Goal: Information Seeking & Learning: Learn about a topic

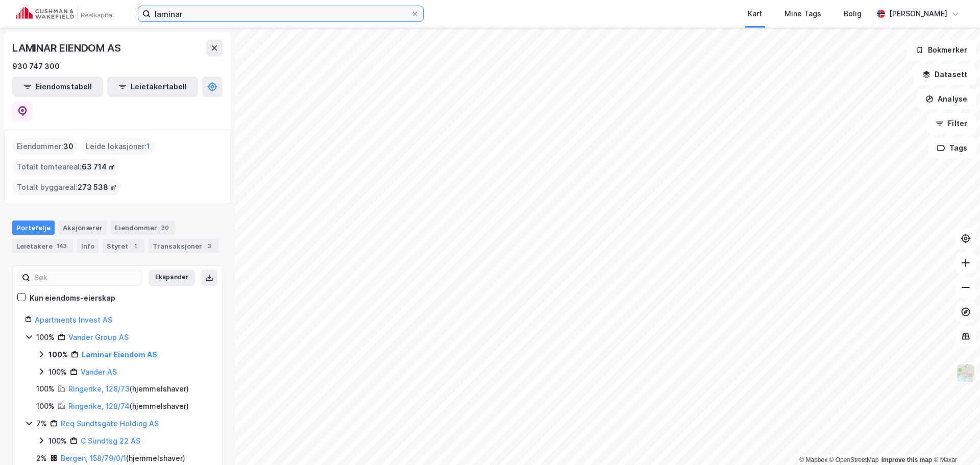
click at [299, 18] on input "laminar" at bounding box center [281, 13] width 260 height 15
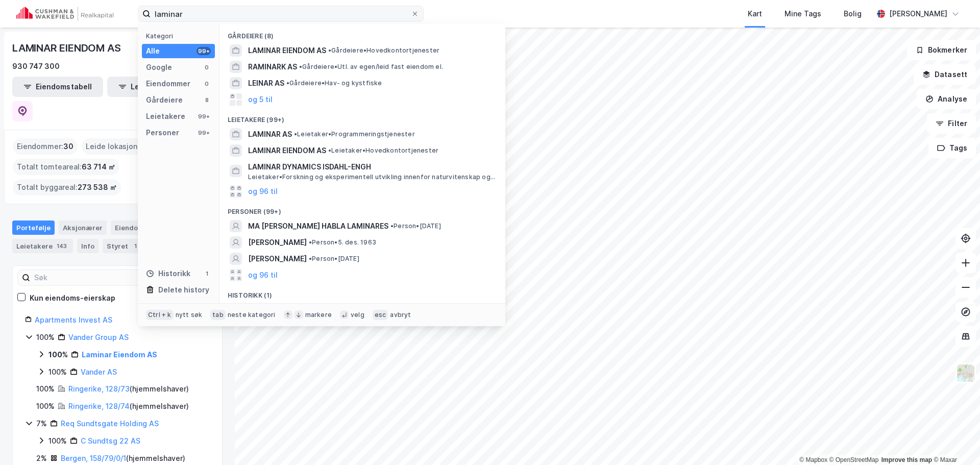
click at [420, 14] on label "laminar" at bounding box center [281, 14] width 286 height 16
click at [411, 14] on input "laminar" at bounding box center [281, 13] width 260 height 15
click at [413, 13] on icon at bounding box center [415, 14] width 6 height 6
click at [411, 13] on input "laminar" at bounding box center [281, 13] width 260 height 15
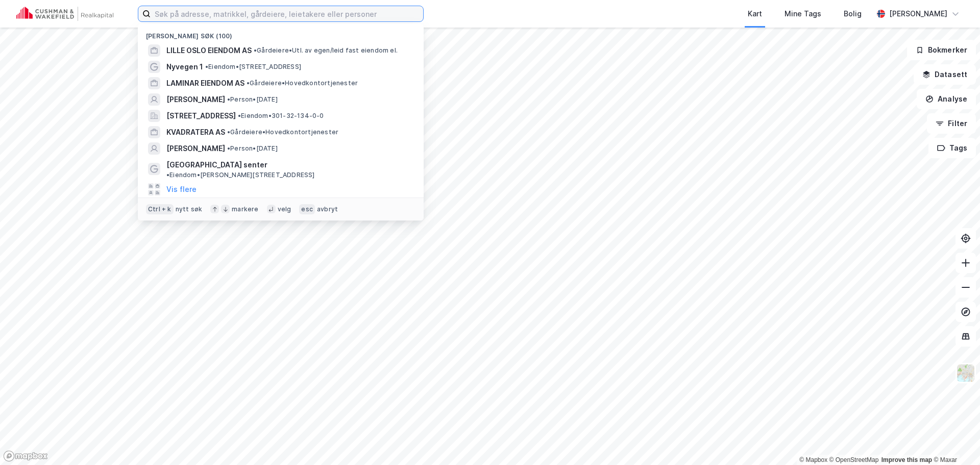
click at [317, 12] on input at bounding box center [287, 13] width 273 height 15
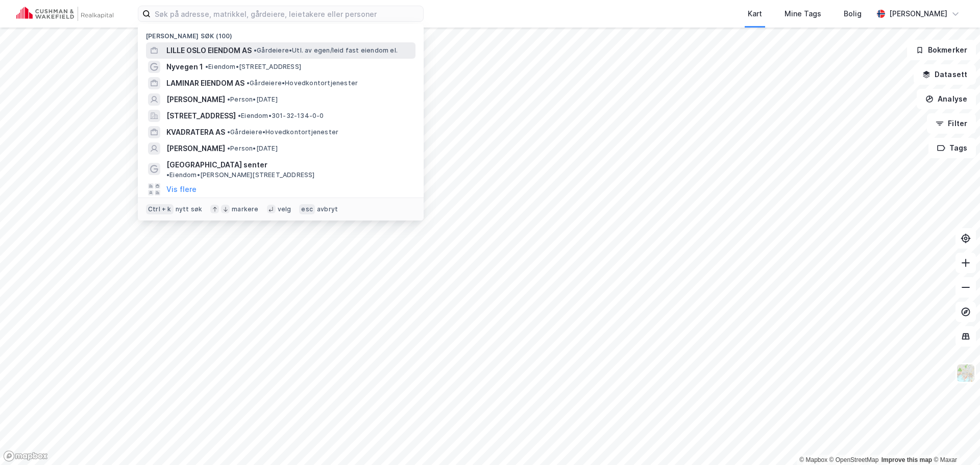
click at [226, 52] on span "LILLE OSLO EIENDOM AS" at bounding box center [208, 50] width 85 height 12
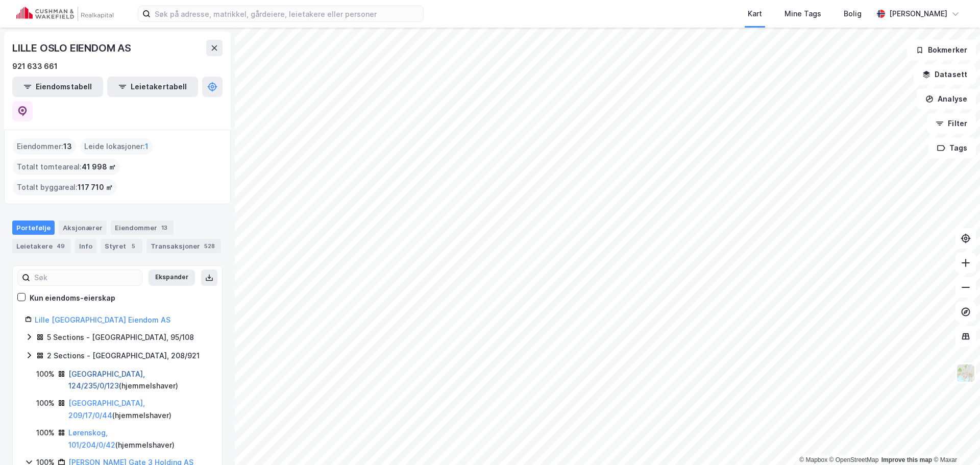
click at [85, 370] on link "[GEOGRAPHIC_DATA], 124/235/0/123" at bounding box center [106, 380] width 77 height 21
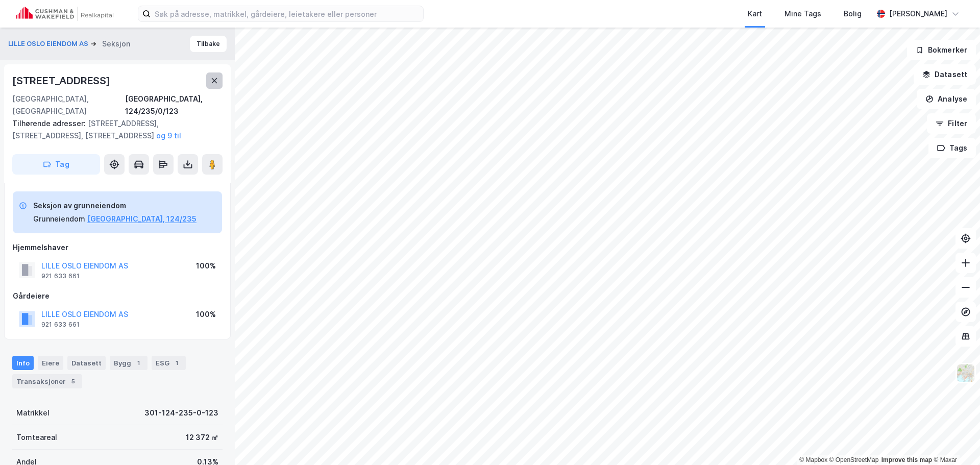
click at [217, 82] on icon at bounding box center [214, 81] width 8 height 8
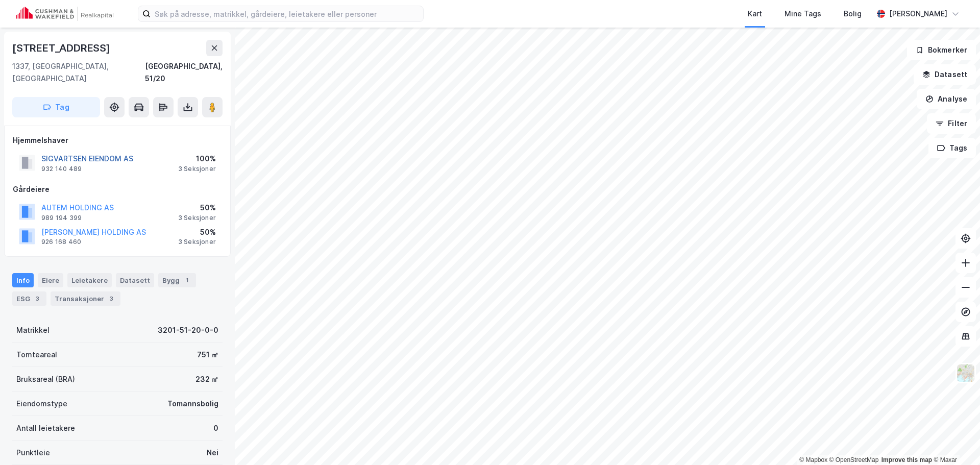
click at [0, 0] on button "SIGVARTSEN EIENDOM AS" at bounding box center [0, 0] width 0 height 0
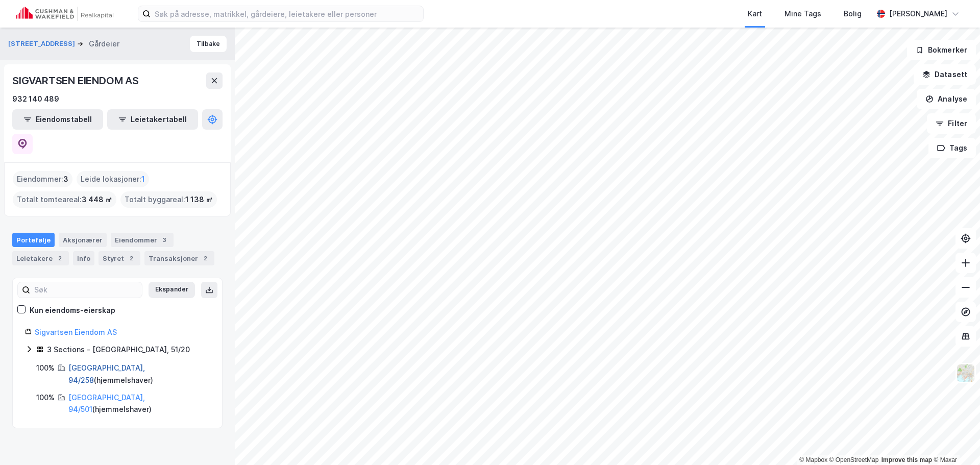
click at [90, 363] on link "[GEOGRAPHIC_DATA], 94/258" at bounding box center [106, 373] width 77 height 21
click at [78, 393] on link "[GEOGRAPHIC_DATA], 94/501" at bounding box center [106, 403] width 77 height 21
click at [54, 344] on div "3 Sections - [GEOGRAPHIC_DATA], 51/20" at bounding box center [118, 350] width 143 height 12
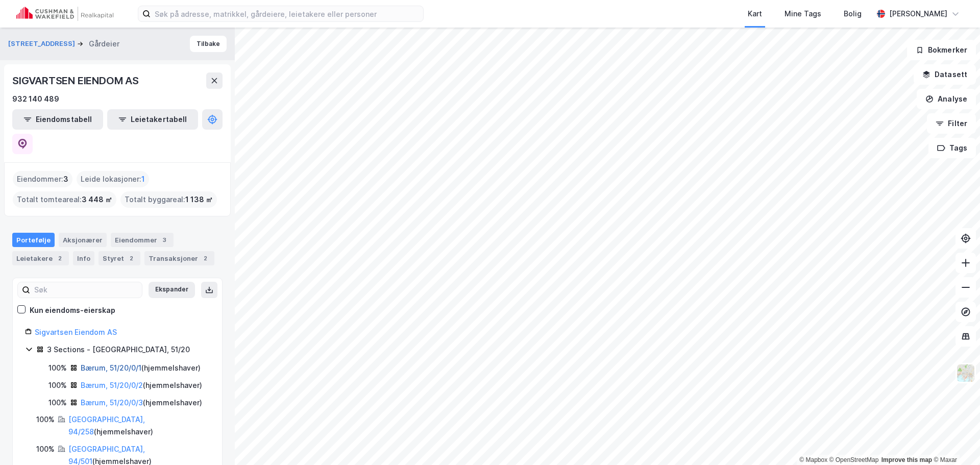
click at [91, 363] on link "Bærum, 51/20/0/1" at bounding box center [111, 367] width 61 height 9
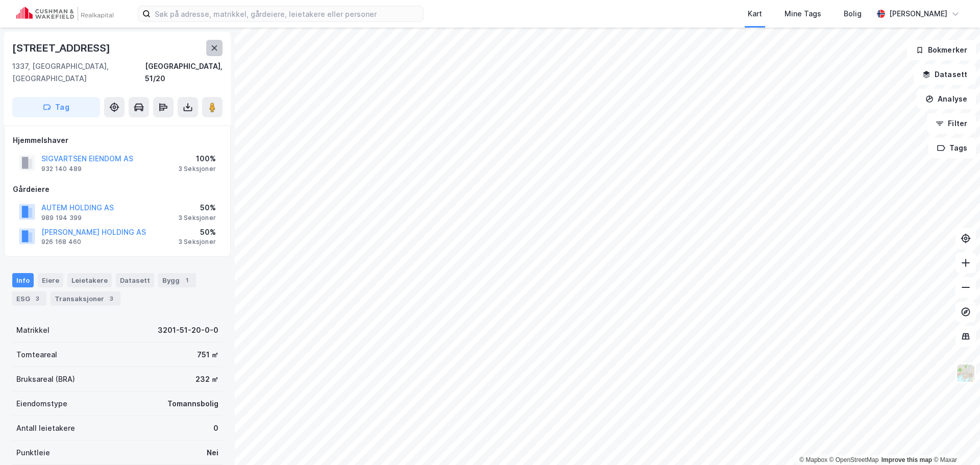
click at [212, 46] on icon at bounding box center [215, 47] width 6 height 5
